Goal: Task Accomplishment & Management: Manage account settings

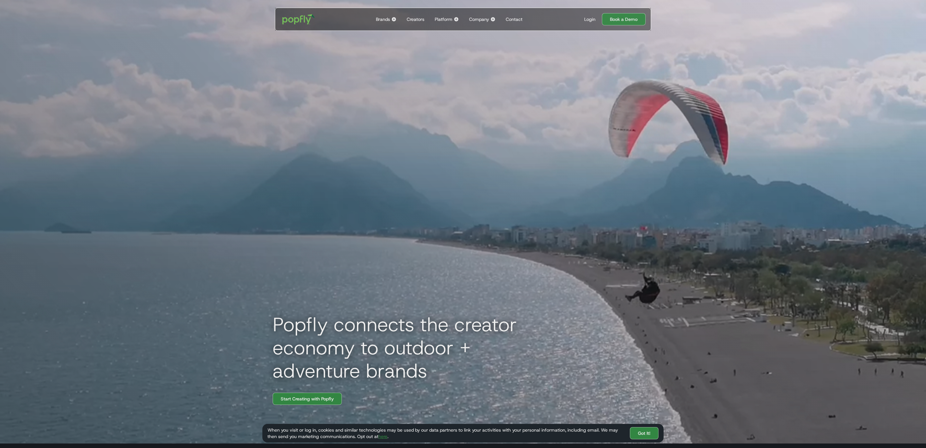
click at [593, 15] on div "Login Book a Demo" at bounding box center [612, 19] width 67 height 12
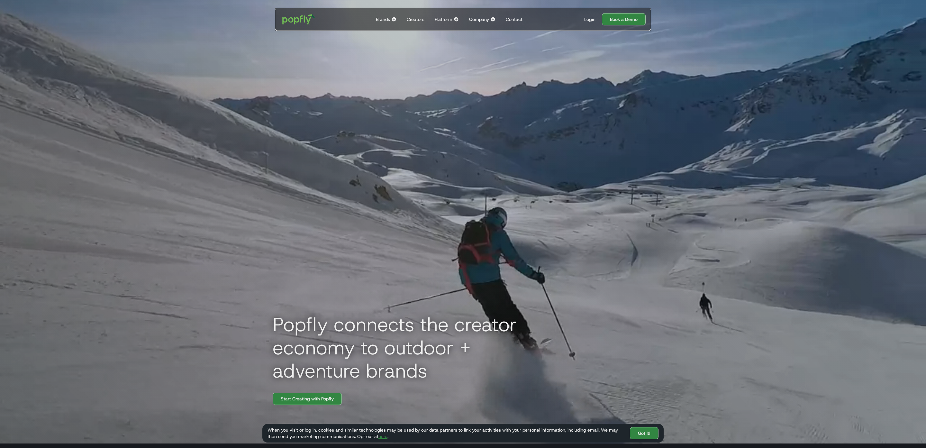
click at [593, 20] on div "Login" at bounding box center [589, 19] width 11 height 6
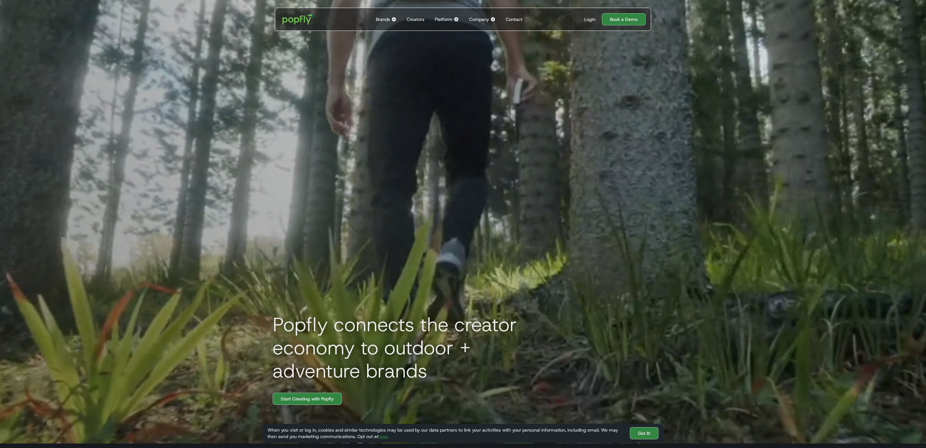
click at [591, 17] on div "Login" at bounding box center [589, 19] width 11 height 6
